Goal: Transaction & Acquisition: Purchase product/service

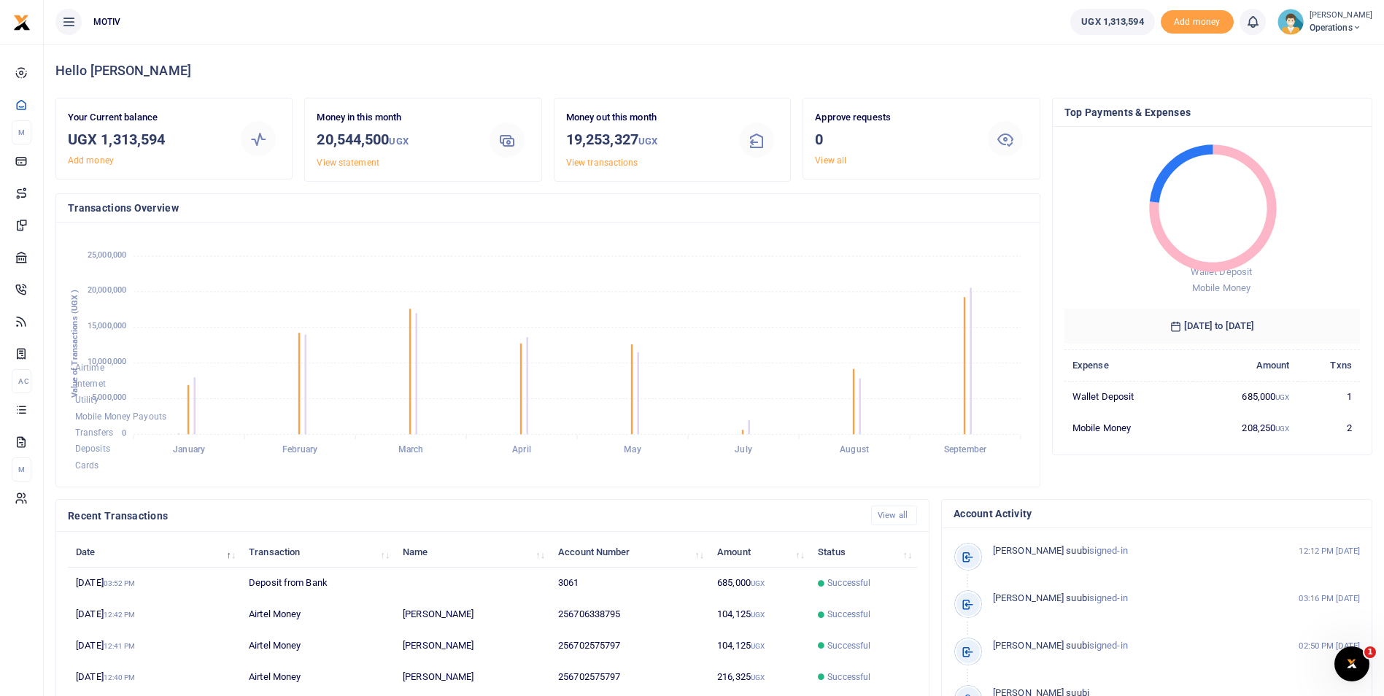
scroll to position [194, 285]
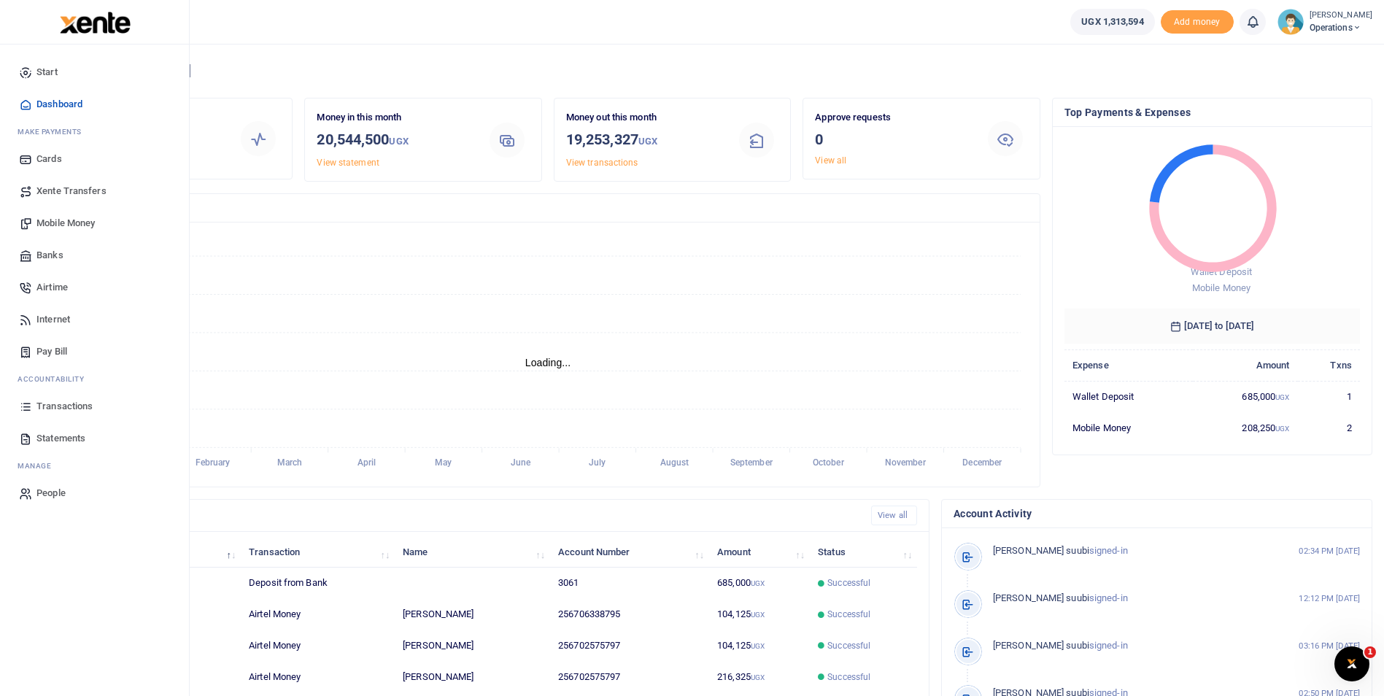
click at [60, 223] on span "Mobile Money" at bounding box center [65, 223] width 58 height 15
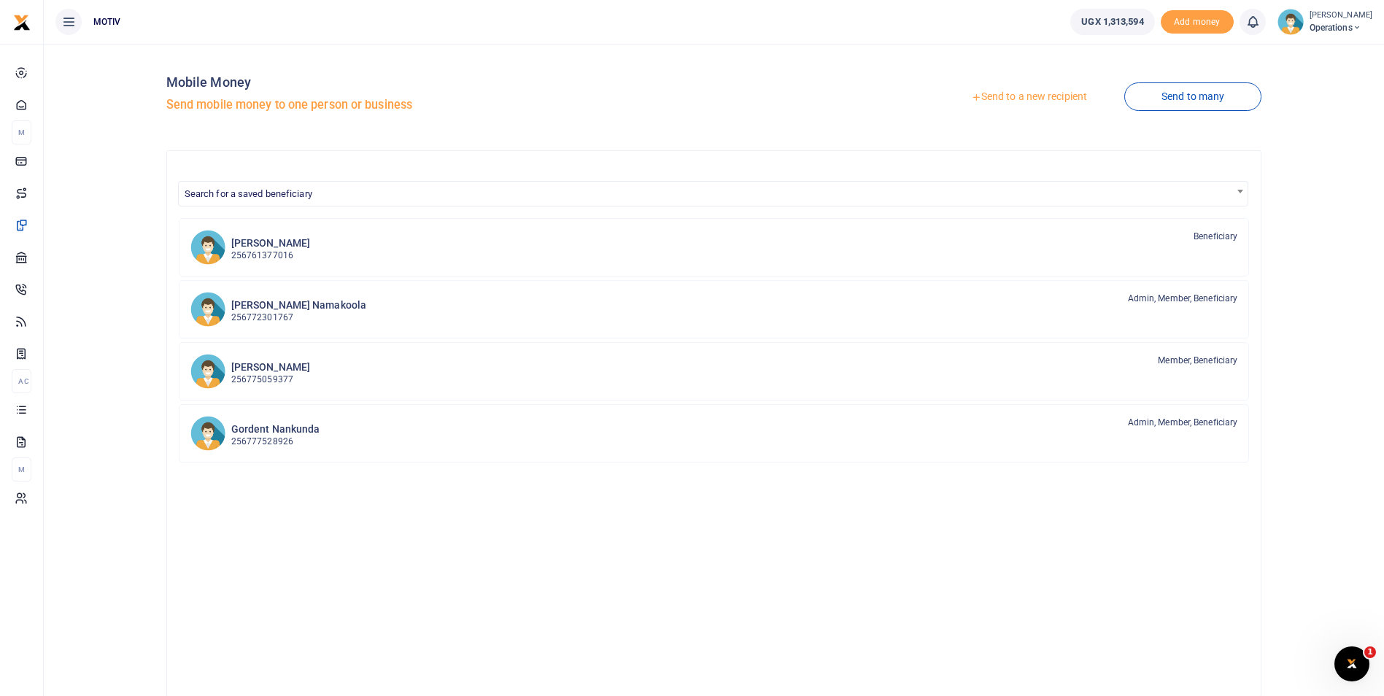
click at [1030, 93] on link "Send to a new recipient" at bounding box center [1029, 97] width 190 height 26
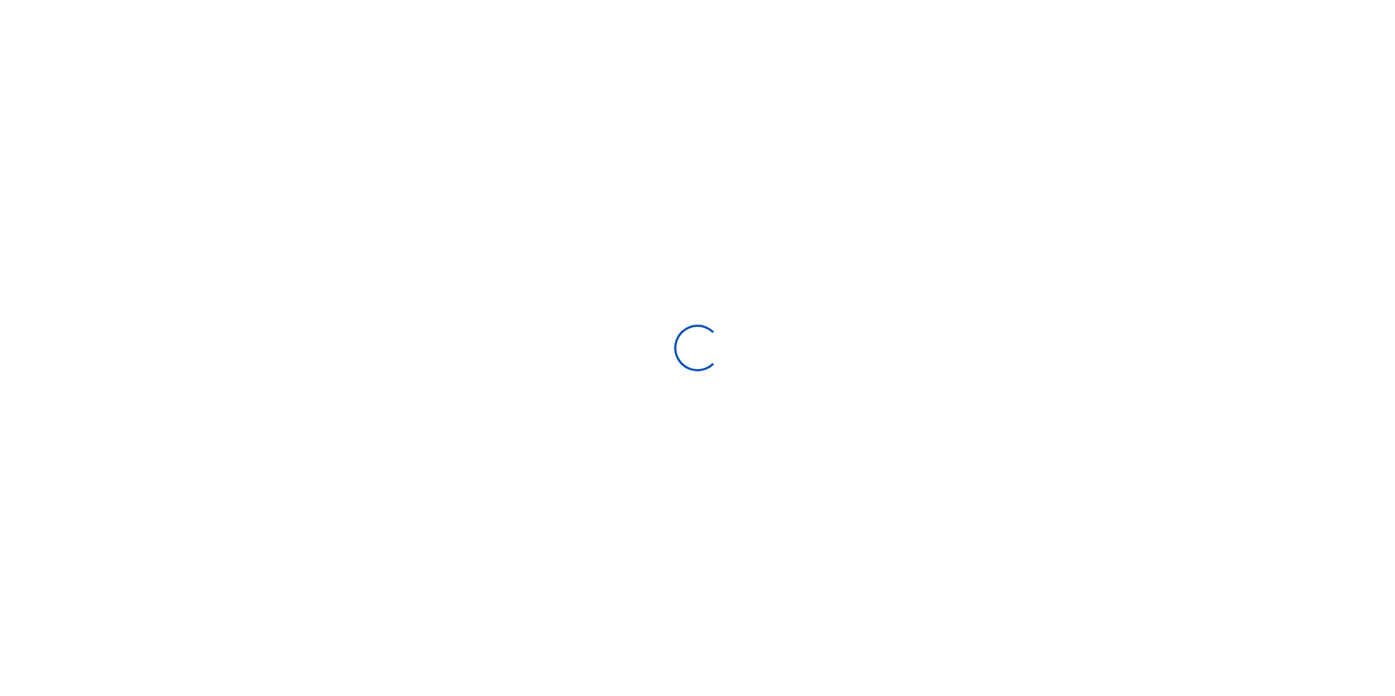
select select
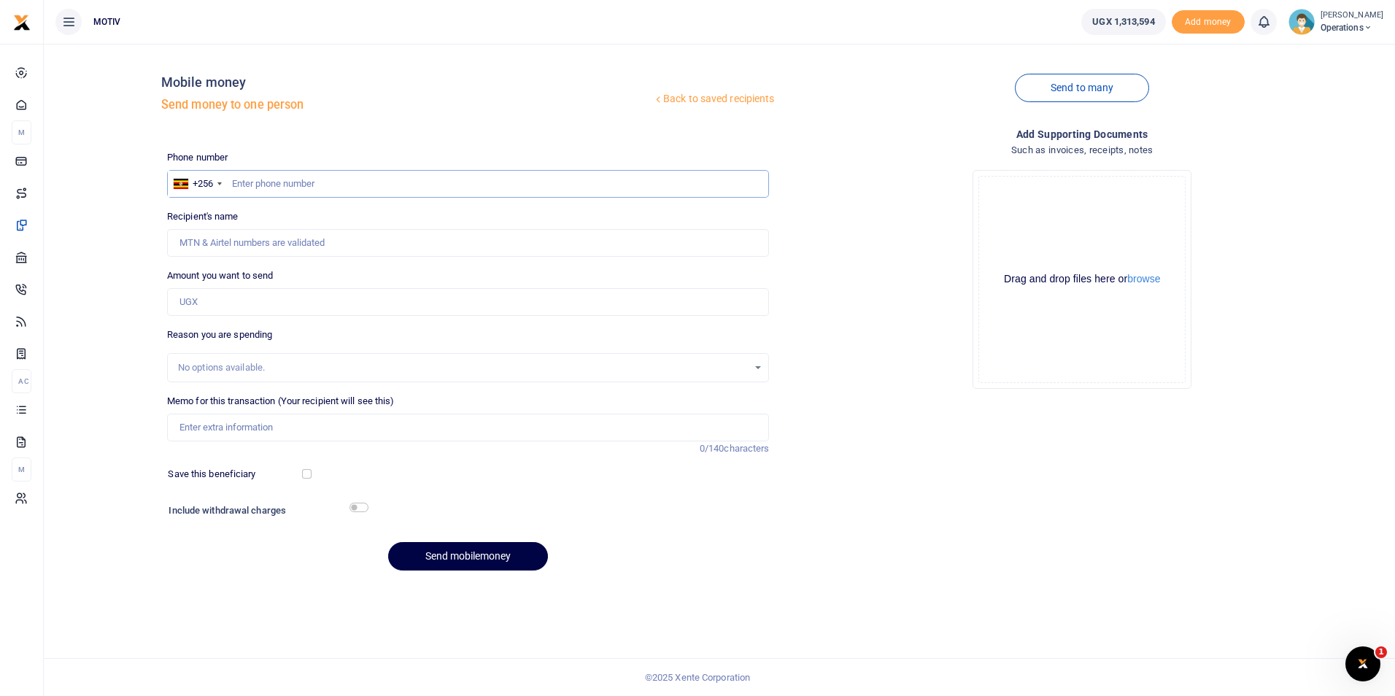
click at [263, 182] on input "text" at bounding box center [468, 184] width 603 height 28
paste input "0755052586"
type input "0755052586"
type input "[PERSON_NAME]"
type input "0755052586"
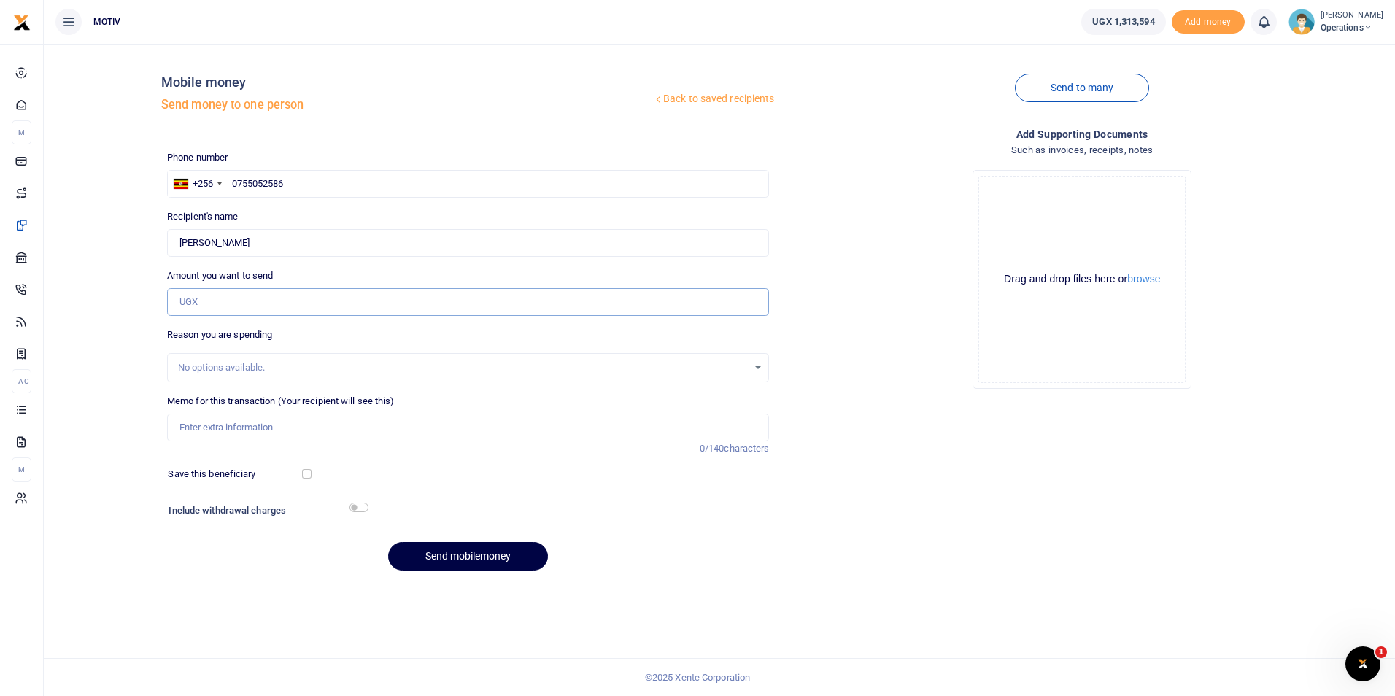
click at [215, 308] on input "Amount you want to send" at bounding box center [468, 302] width 603 height 28
type input "245,000"
click at [190, 423] on input "Memo for this transaction (Your recipient will see this)" at bounding box center [468, 428] width 603 height 28
paste input "KITY25PV0097"
type input "KITY25PV0097 supplies for kitchen"
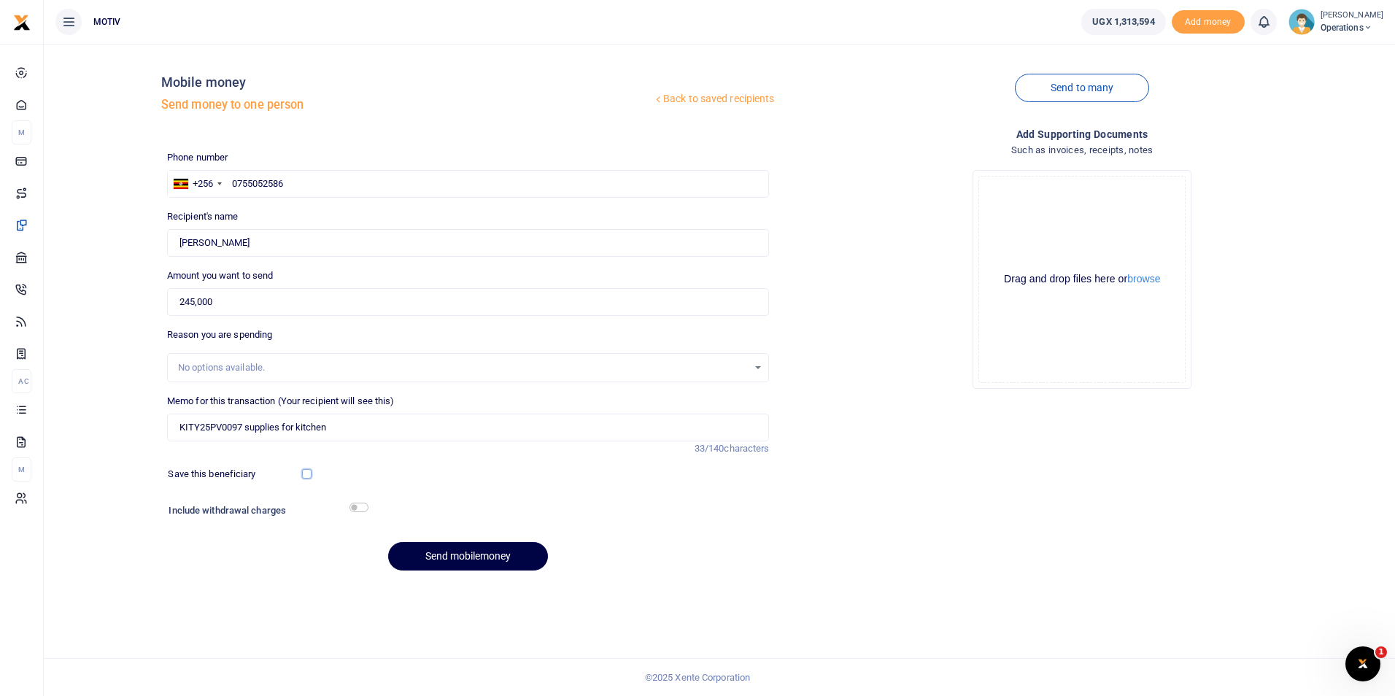
click at [309, 474] on input "checkbox" at bounding box center [306, 473] width 9 height 9
checkbox input "false"
click at [356, 506] on input "checkbox" at bounding box center [359, 507] width 19 height 9
checkbox input "true"
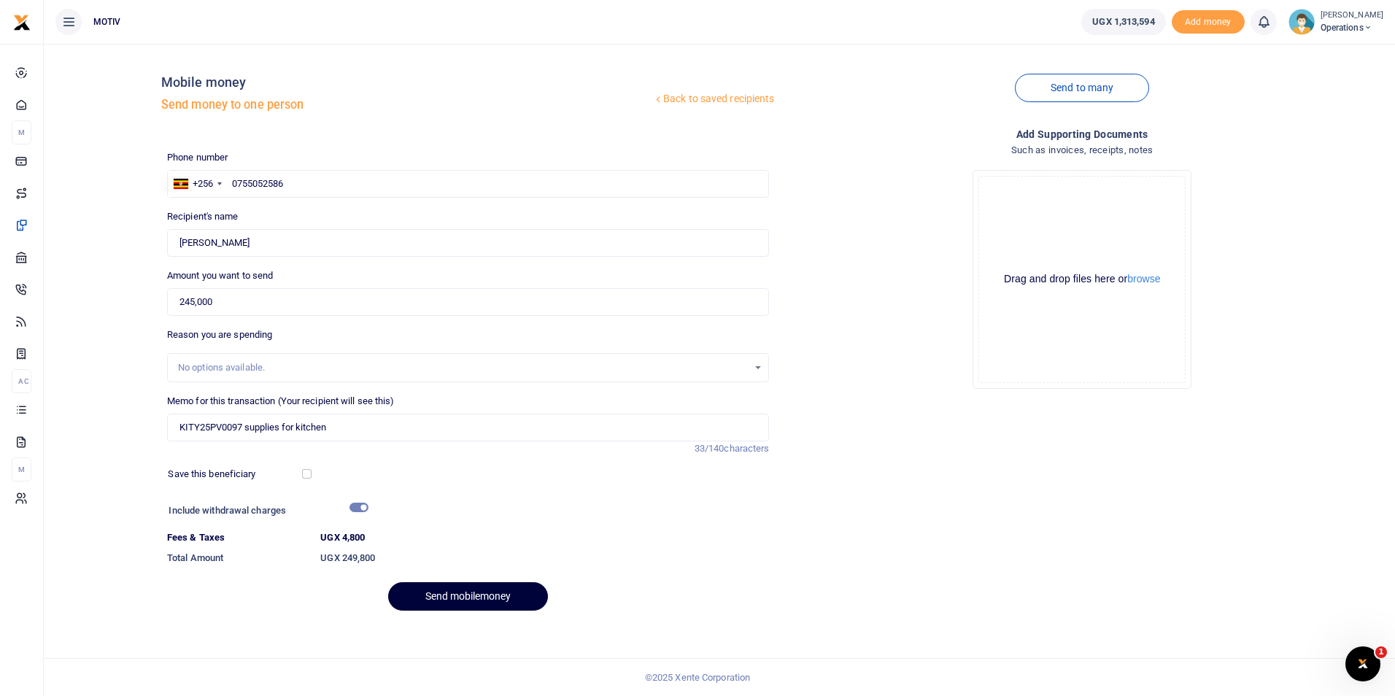
click at [463, 598] on button "Send mobilemoney" at bounding box center [468, 596] width 160 height 28
